Goal: Transaction & Acquisition: Subscribe to service/newsletter

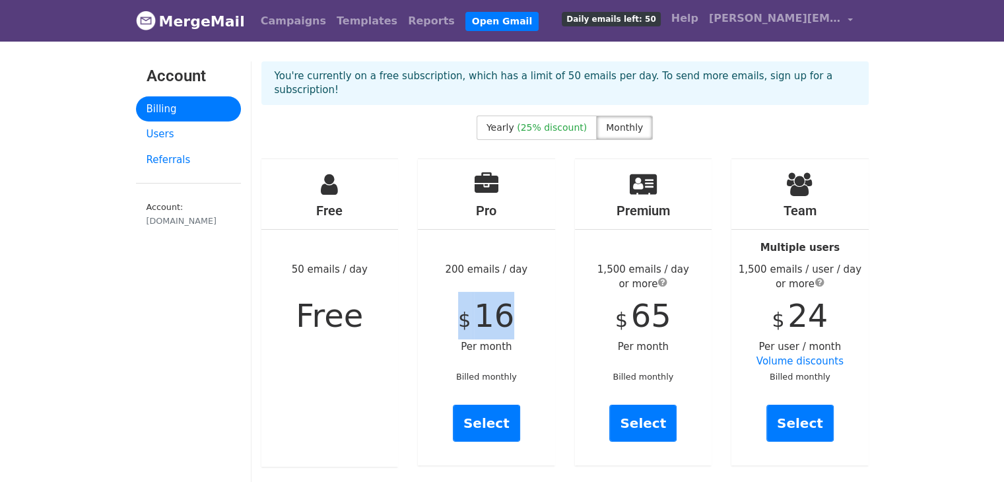
drag, startPoint x: 512, startPoint y: 304, endPoint x: 466, endPoint y: 305, distance: 46.2
click at [466, 305] on div "Pro 200 emails / day $ 16 Per month Billed monthly Select" at bounding box center [486, 312] width 137 height 306
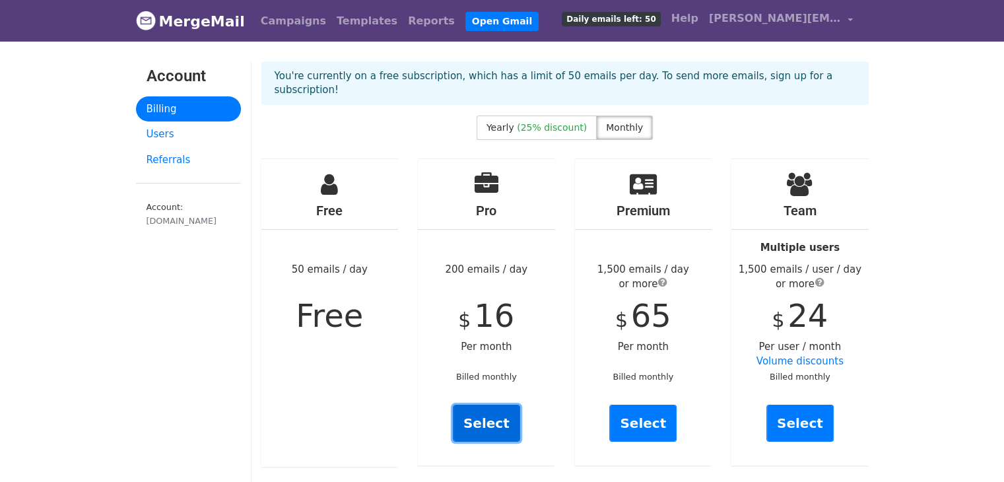
click at [497, 407] on link "Select" at bounding box center [486, 423] width 67 height 37
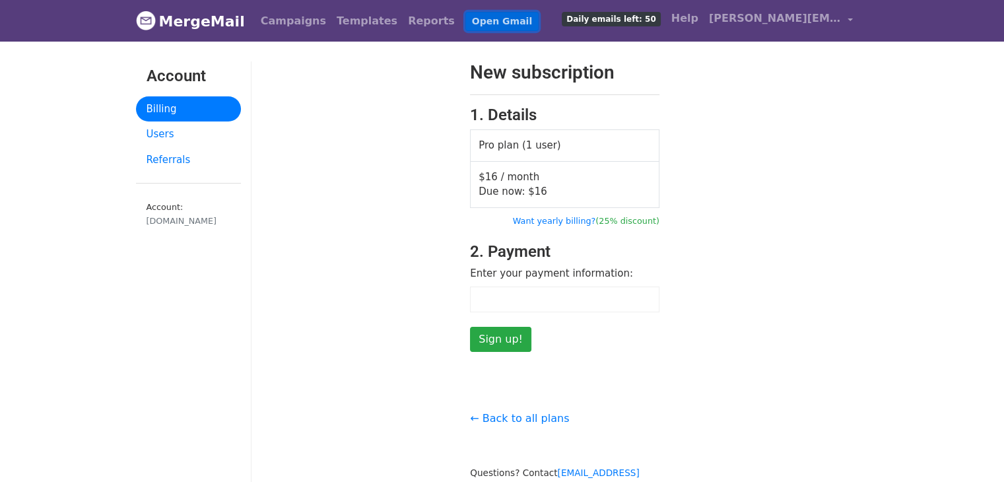
click at [473, 26] on link "Open Gmail" at bounding box center [502, 21] width 73 height 19
